Goal: Task Accomplishment & Management: Manage account settings

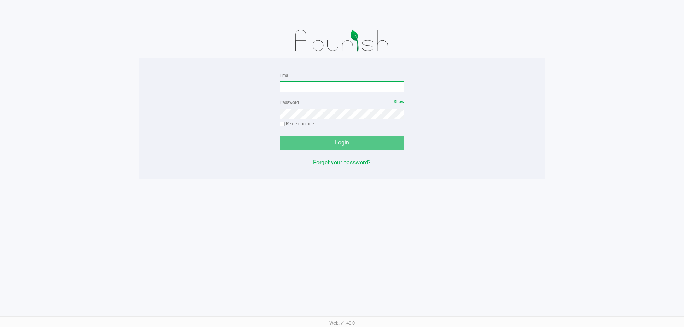
click at [297, 87] on input "Email" at bounding box center [342, 87] width 125 height 11
type input "[EMAIL_ADDRESS][DOMAIN_NAME]"
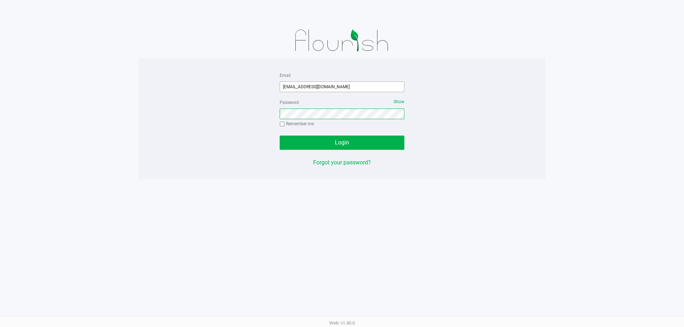
click at [280, 136] on button "Login" at bounding box center [342, 143] width 125 height 14
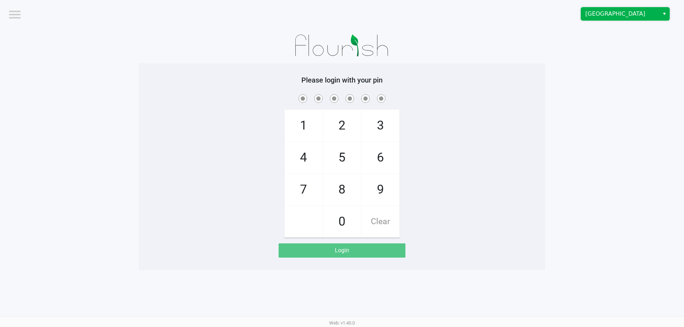
click at [599, 16] on span "Deerfield Beach WC" at bounding box center [619, 14] width 69 height 9
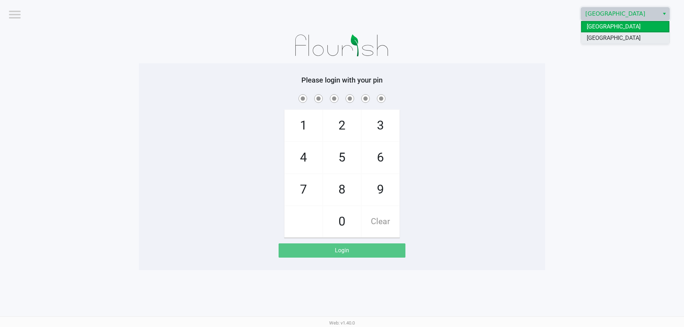
click at [592, 36] on span "[GEOGRAPHIC_DATA]" at bounding box center [614, 38] width 54 height 9
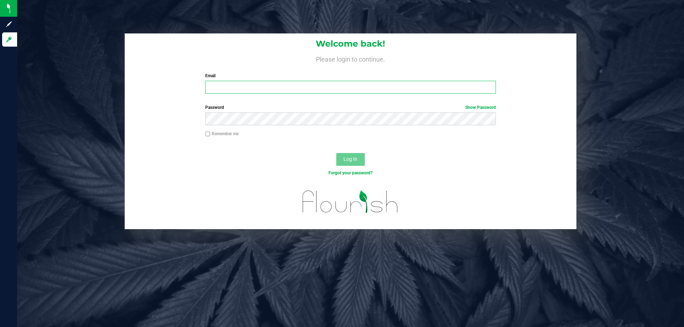
click at [226, 92] on input "Email" at bounding box center [350, 87] width 290 height 13
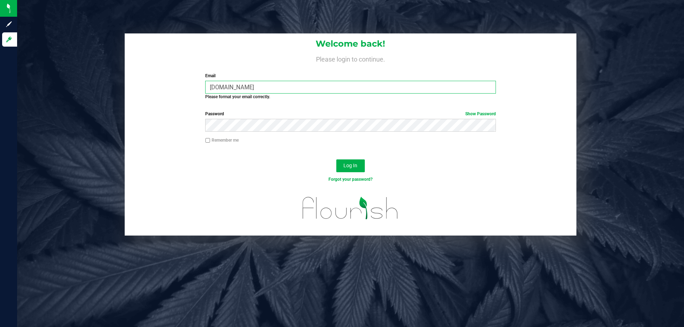
click at [232, 85] on input "[DOMAIN_NAME]" at bounding box center [350, 87] width 290 height 13
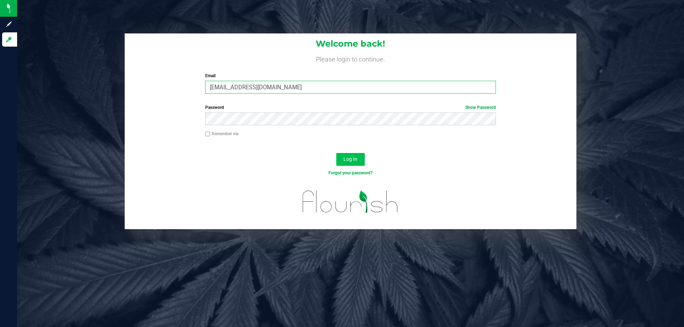
type input "[EMAIL_ADDRESS][DOMAIN_NAME]"
click at [345, 157] on span "Log In" at bounding box center [350, 159] width 14 height 6
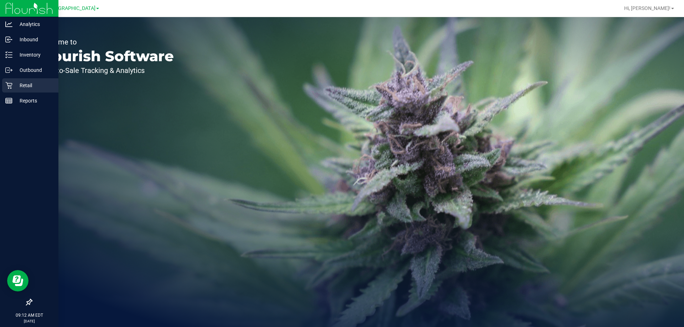
click at [12, 82] on p "Retail" at bounding box center [33, 85] width 43 height 9
